Goal: Find specific page/section: Find specific page/section

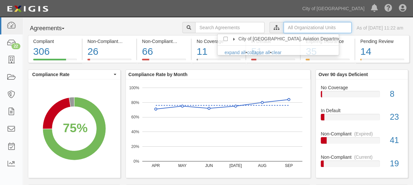
click at [308, 24] on input "text" at bounding box center [318, 27] width 68 height 11
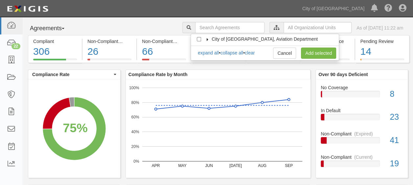
click at [208, 40] on icon at bounding box center [207, 39] width 5 height 3
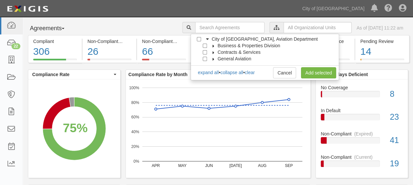
click at [212, 45] on icon at bounding box center [213, 46] width 5 height 3
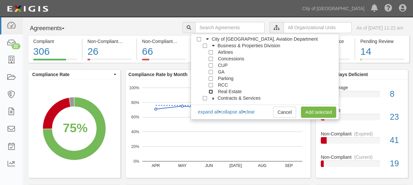
click at [210, 91] on input "Real Estate" at bounding box center [211, 92] width 4 height 4
checkbox input "true"
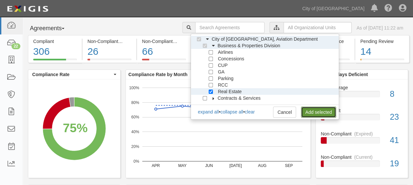
click at [330, 111] on link "Add selected" at bounding box center [318, 112] width 35 height 11
